Goal: Check status: Check status

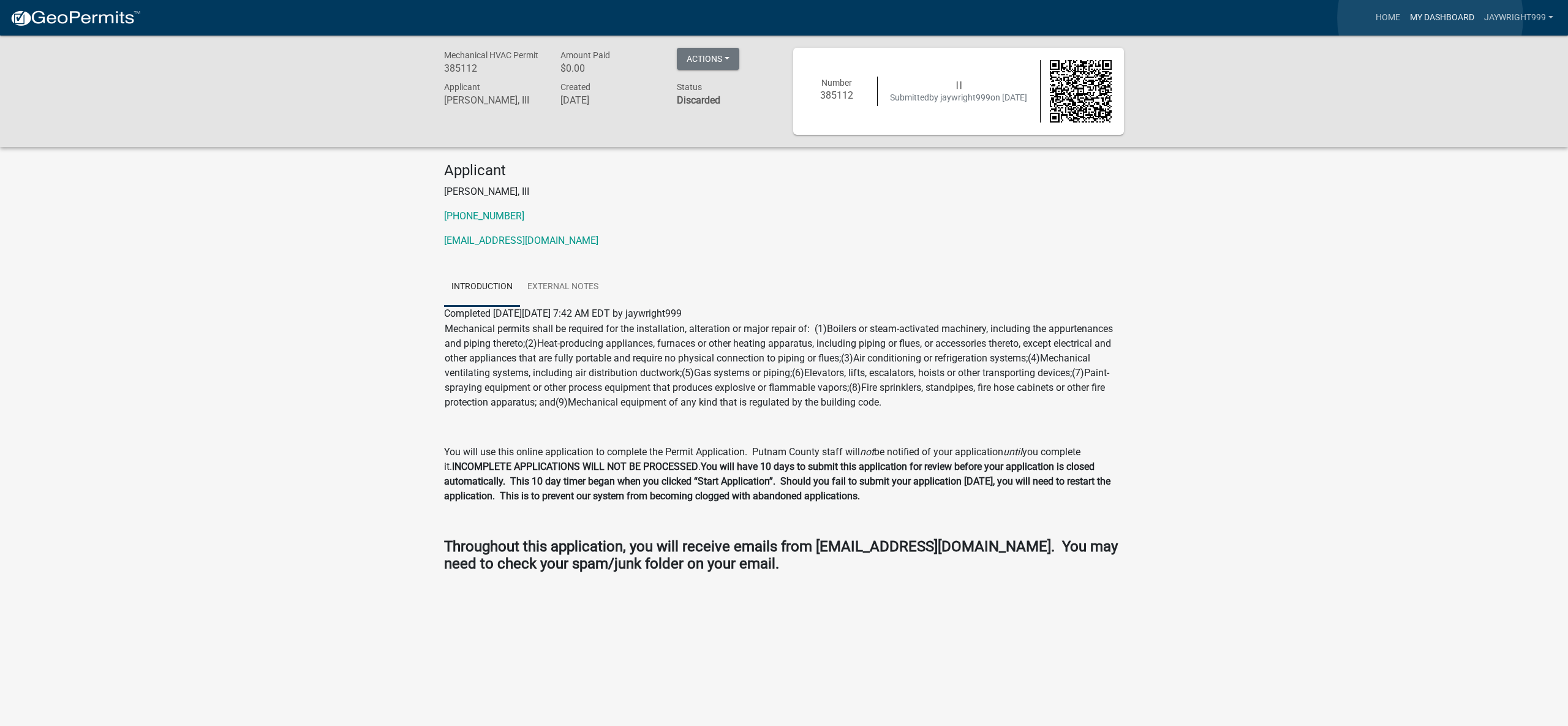
click at [1430, 18] on link "My Dashboard" at bounding box center [1442, 17] width 74 height 23
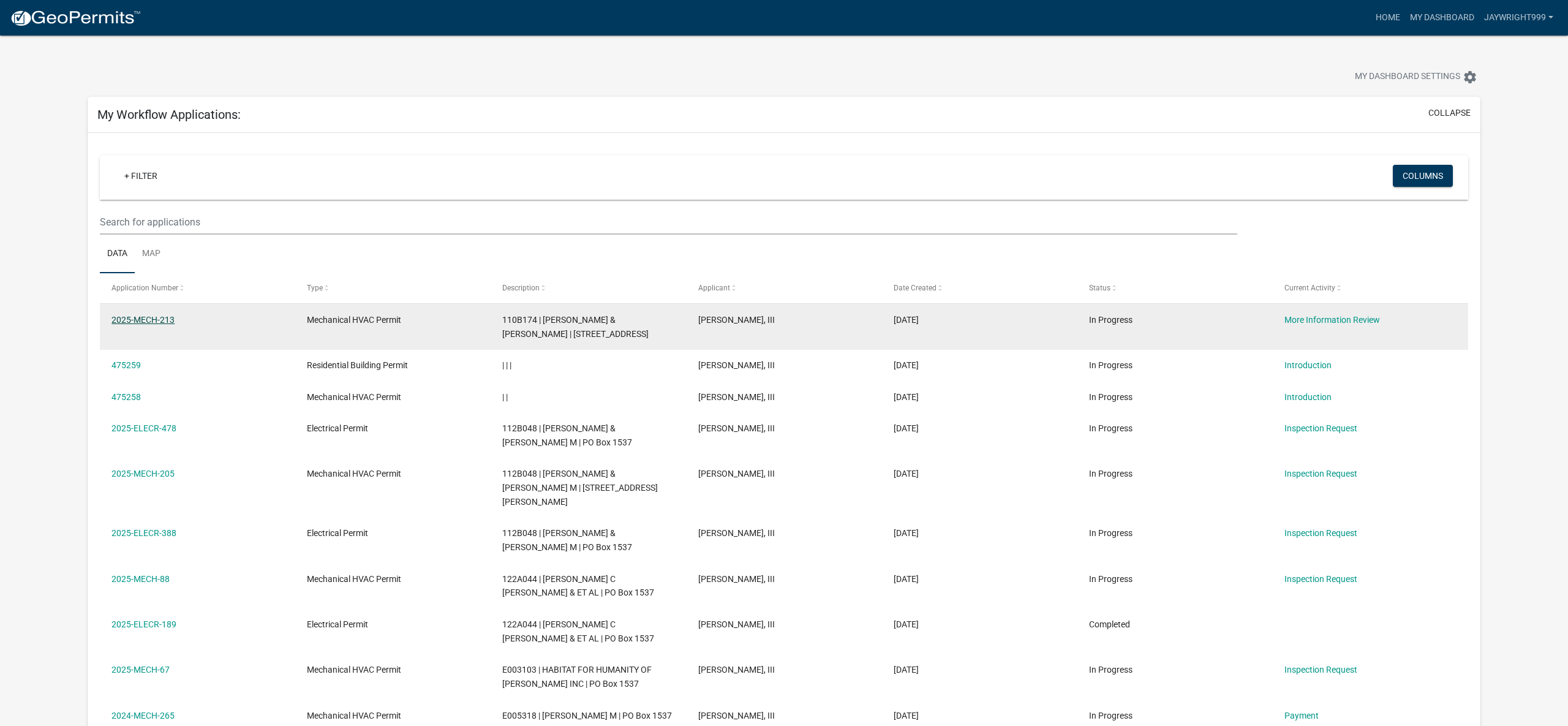
click at [150, 321] on link "2025-MECH-213" at bounding box center [143, 320] width 63 height 10
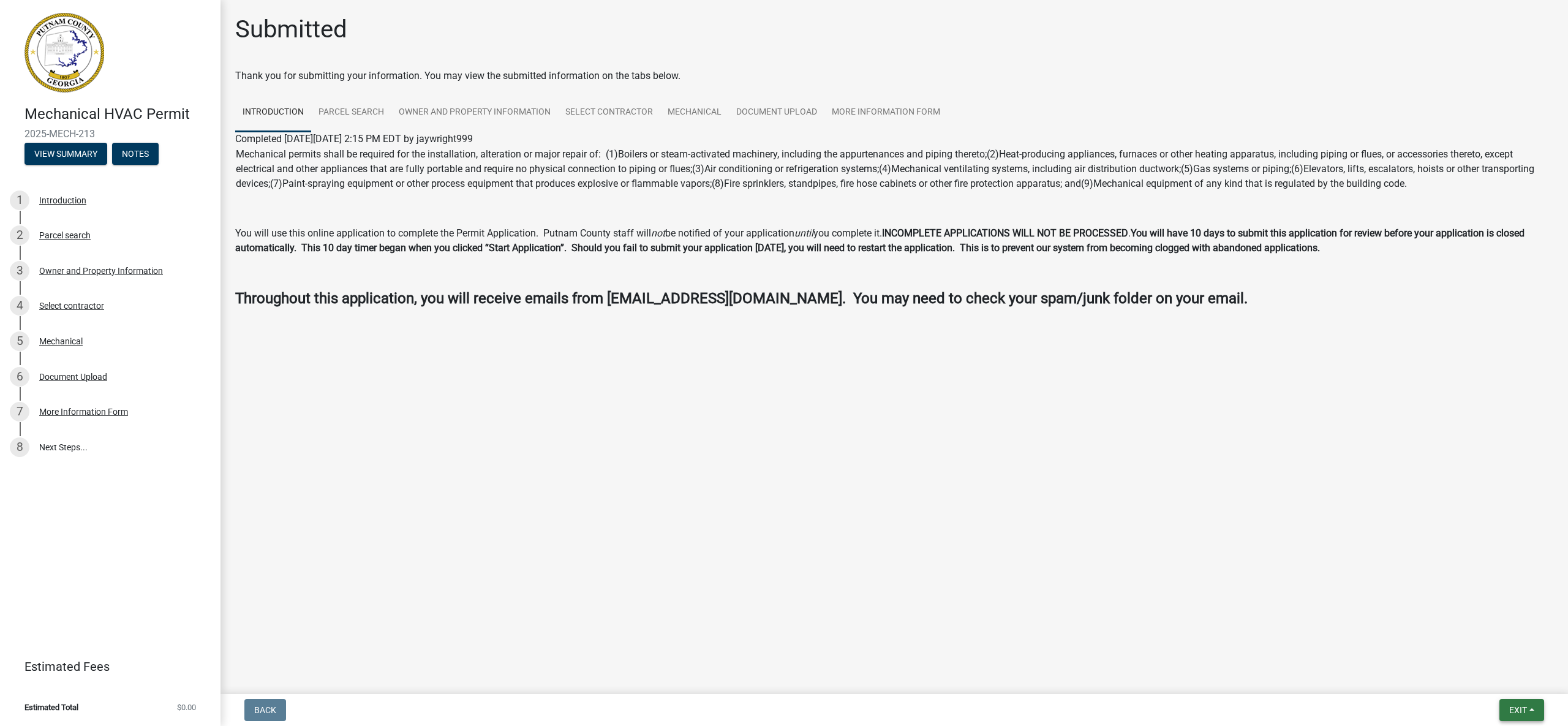
click at [1524, 714] on span "Exit" at bounding box center [1518, 710] width 18 height 10
click at [1492, 680] on button "Save & Exit" at bounding box center [1495, 678] width 98 height 29
